Goal: Information Seeking & Learning: Learn about a topic

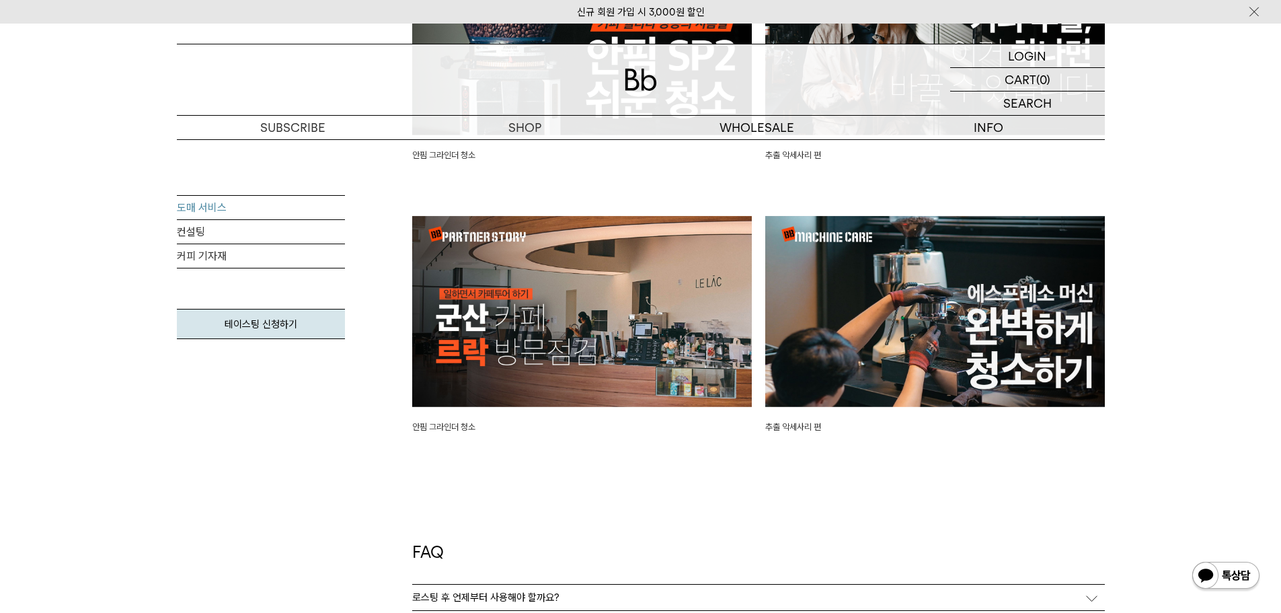
scroll to position [3162, 0]
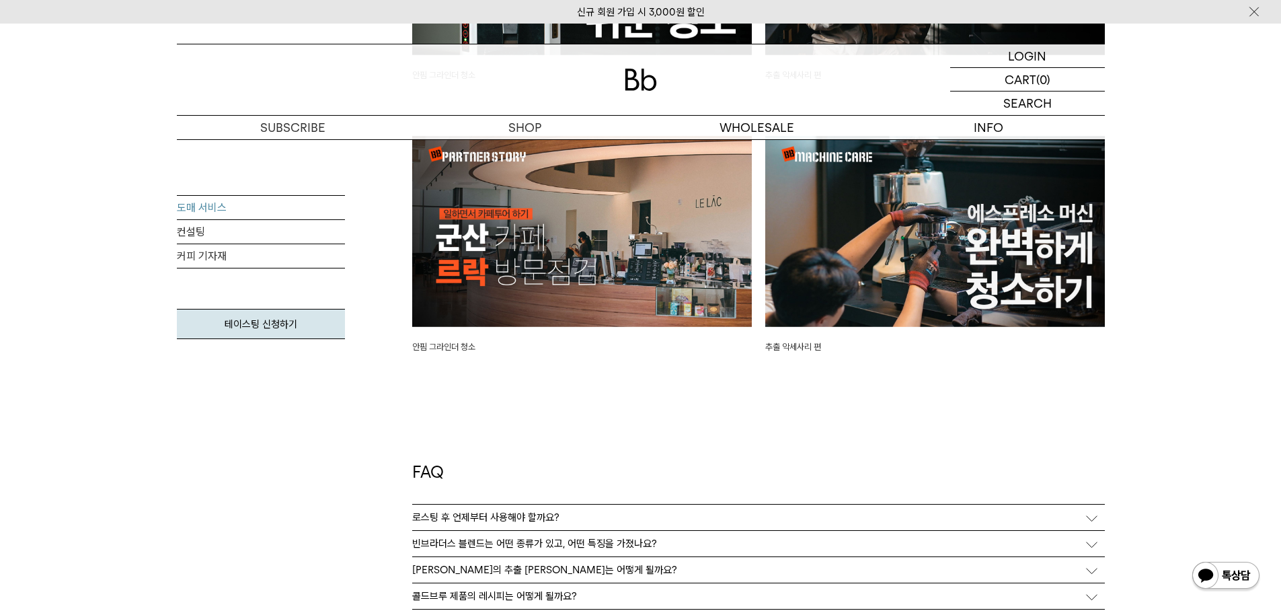
click at [607, 519] on div "로스팅 후 언제부터 사용해야 할까요?" at bounding box center [758, 518] width 693 height 26
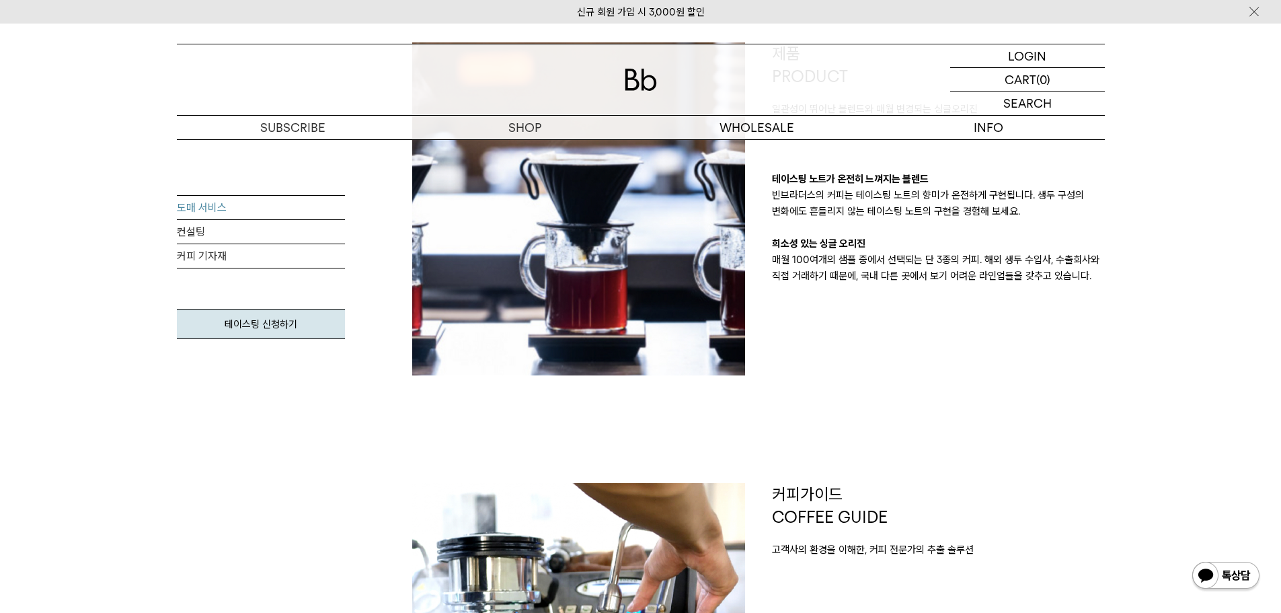
scroll to position [336, 0]
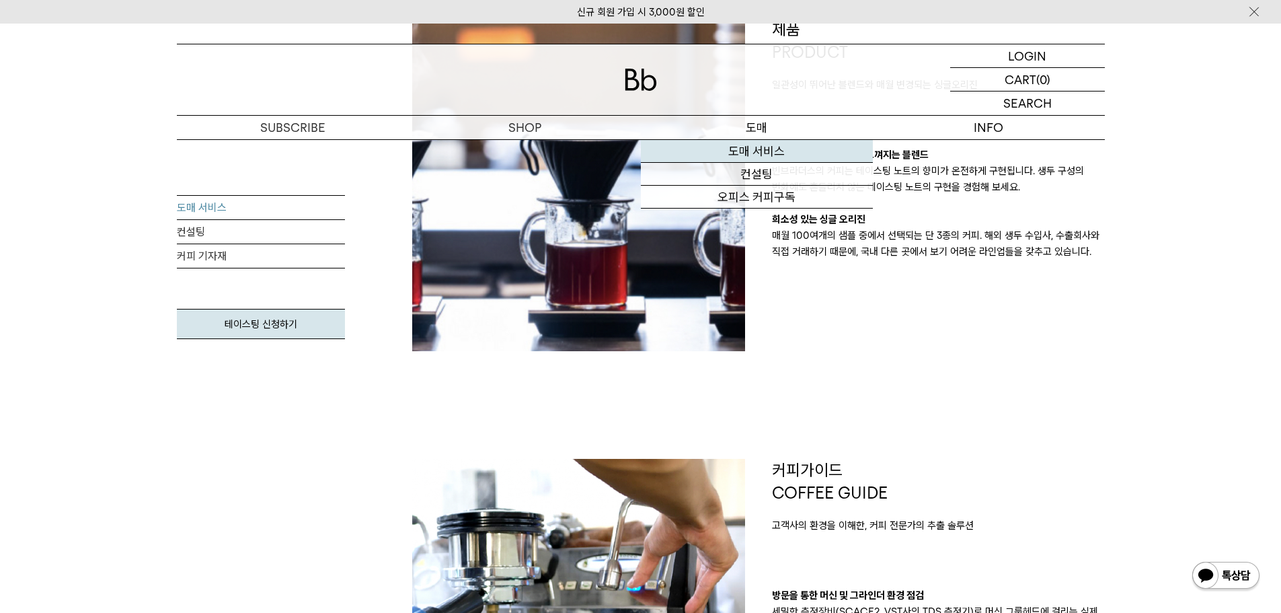
click at [761, 147] on link "도매 서비스" at bounding box center [757, 151] width 232 height 23
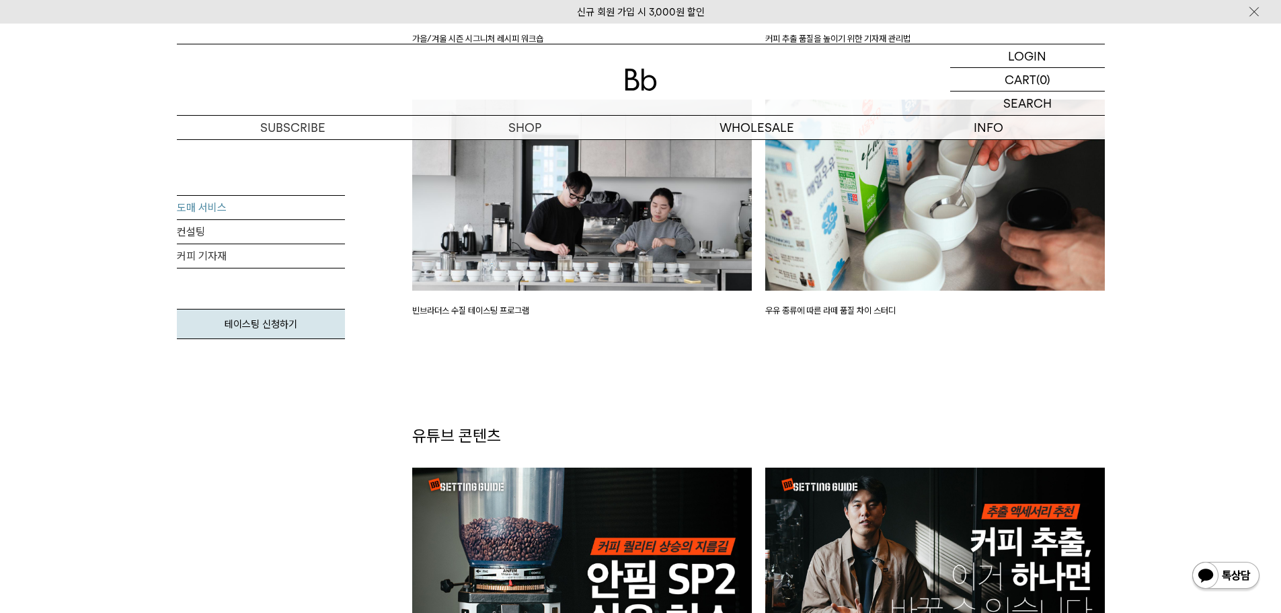
scroll to position [2354, 0]
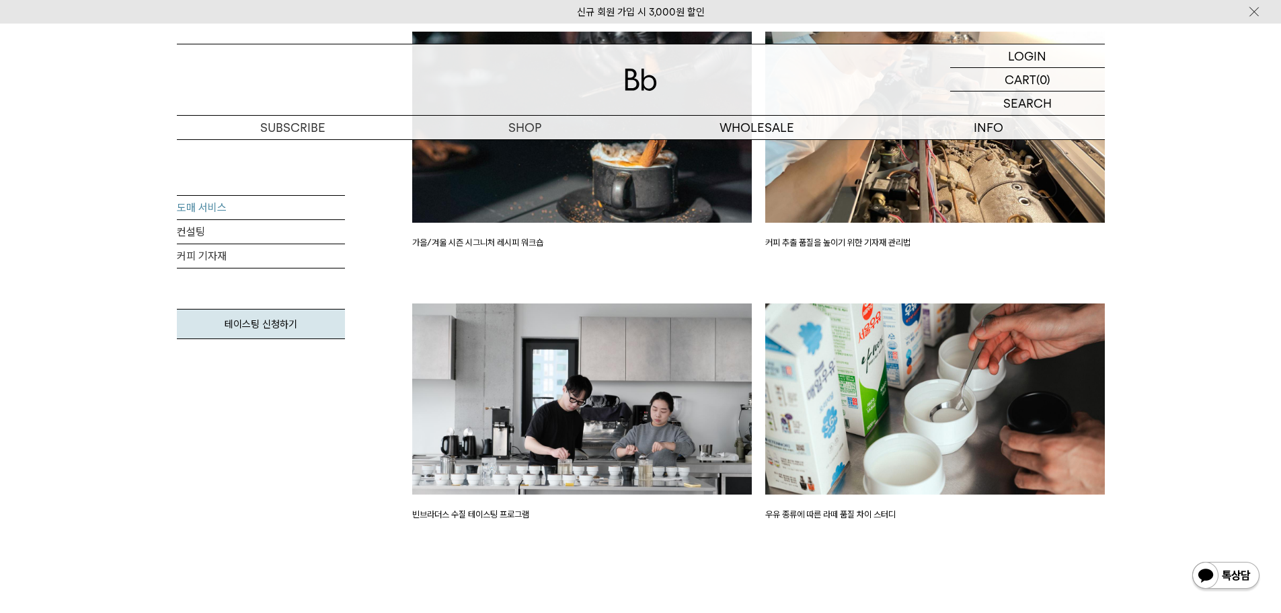
click at [889, 426] on img at bounding box center [936, 398] width 340 height 191
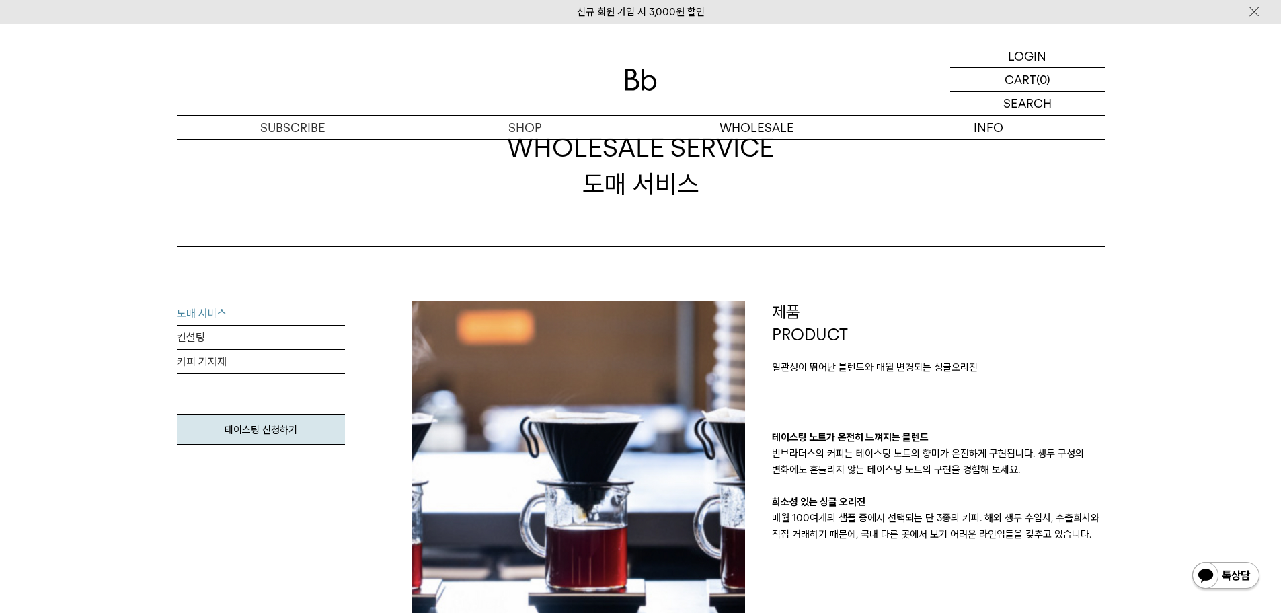
scroll to position [0, 0]
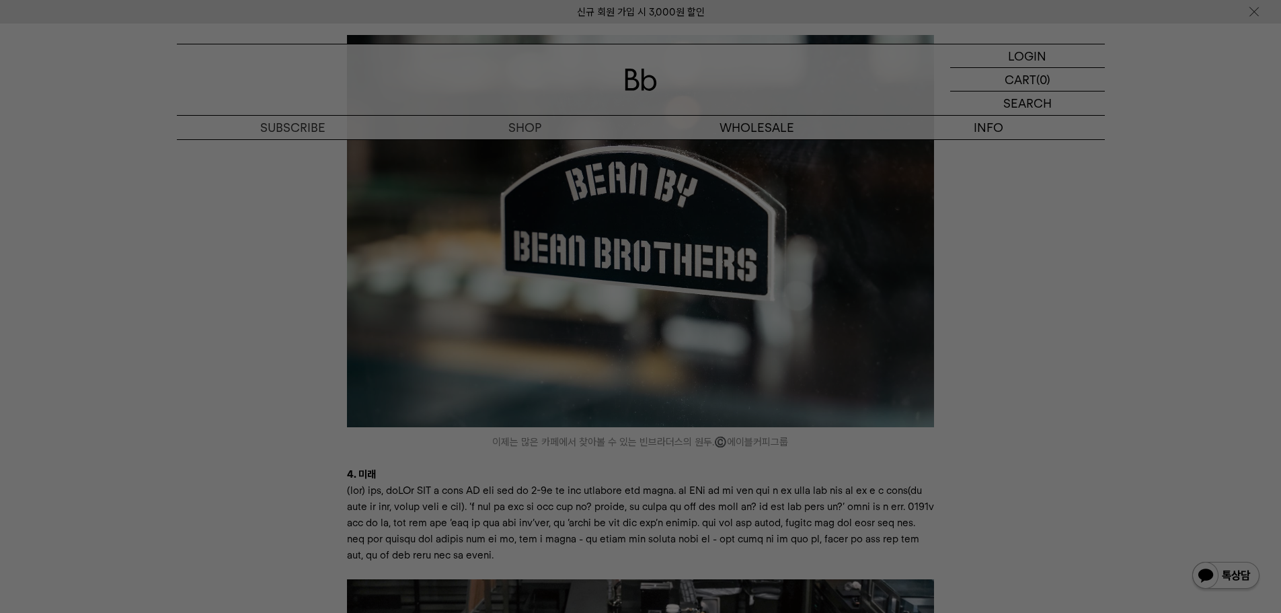
scroll to position [2893, 0]
